Goal: Information Seeking & Learning: Learn about a topic

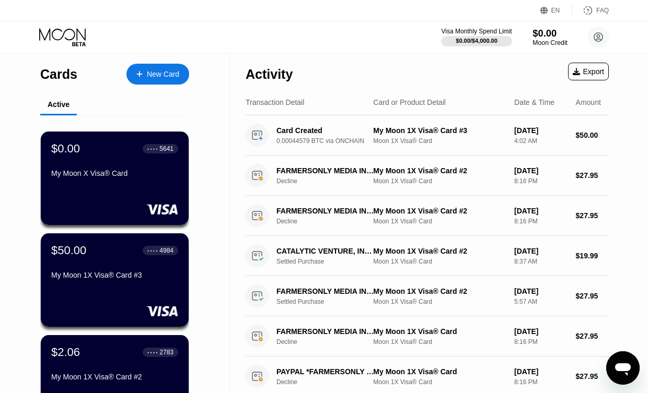
click at [542, 41] on div "Moon Credit" at bounding box center [549, 42] width 35 height 7
